Goal: Task Accomplishment & Management: Manage account settings

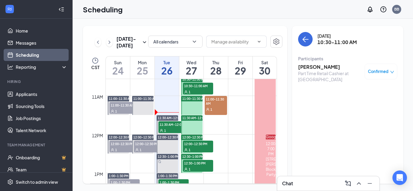
scroll to position [418, 0]
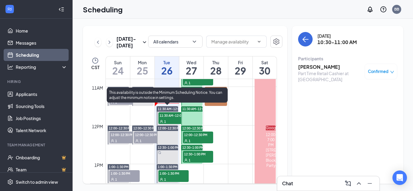
click at [170, 117] on span "11:30 AM-12:00 PM" at bounding box center [174, 116] width 30 height 6
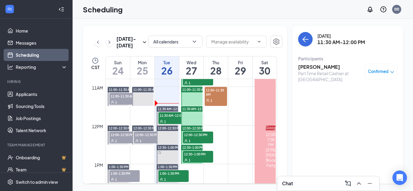
click at [306, 69] on h3 "[PERSON_NAME]" at bounding box center [330, 67] width 64 height 7
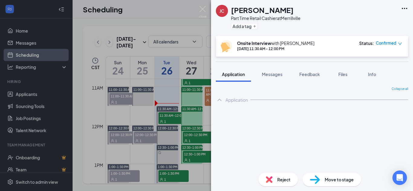
click at [409, 7] on div "[PERSON_NAME] Jorriana [PERSON_NAME] Part Time Retail Cashier at [GEOGRAPHIC_DA…" at bounding box center [312, 18] width 202 height 36
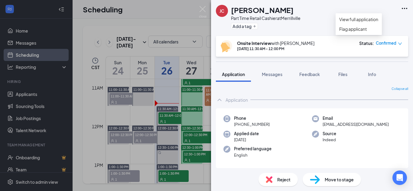
click at [404, 9] on icon "Ellipses" at bounding box center [404, 8] width 7 height 7
click at [378, 23] on link "View full application" at bounding box center [358, 19] width 39 height 7
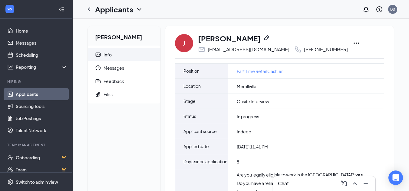
click at [352, 42] on icon "Ellipses" at bounding box center [355, 43] width 7 height 7
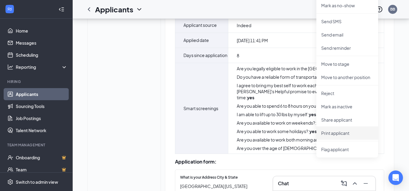
scroll to position [121, 0]
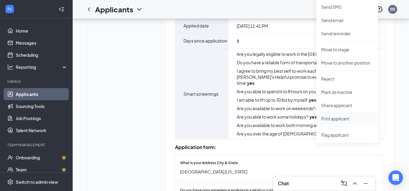
click at [346, 117] on p "Print applicant" at bounding box center [347, 119] width 52 height 6
